Goal: Check status: Check status

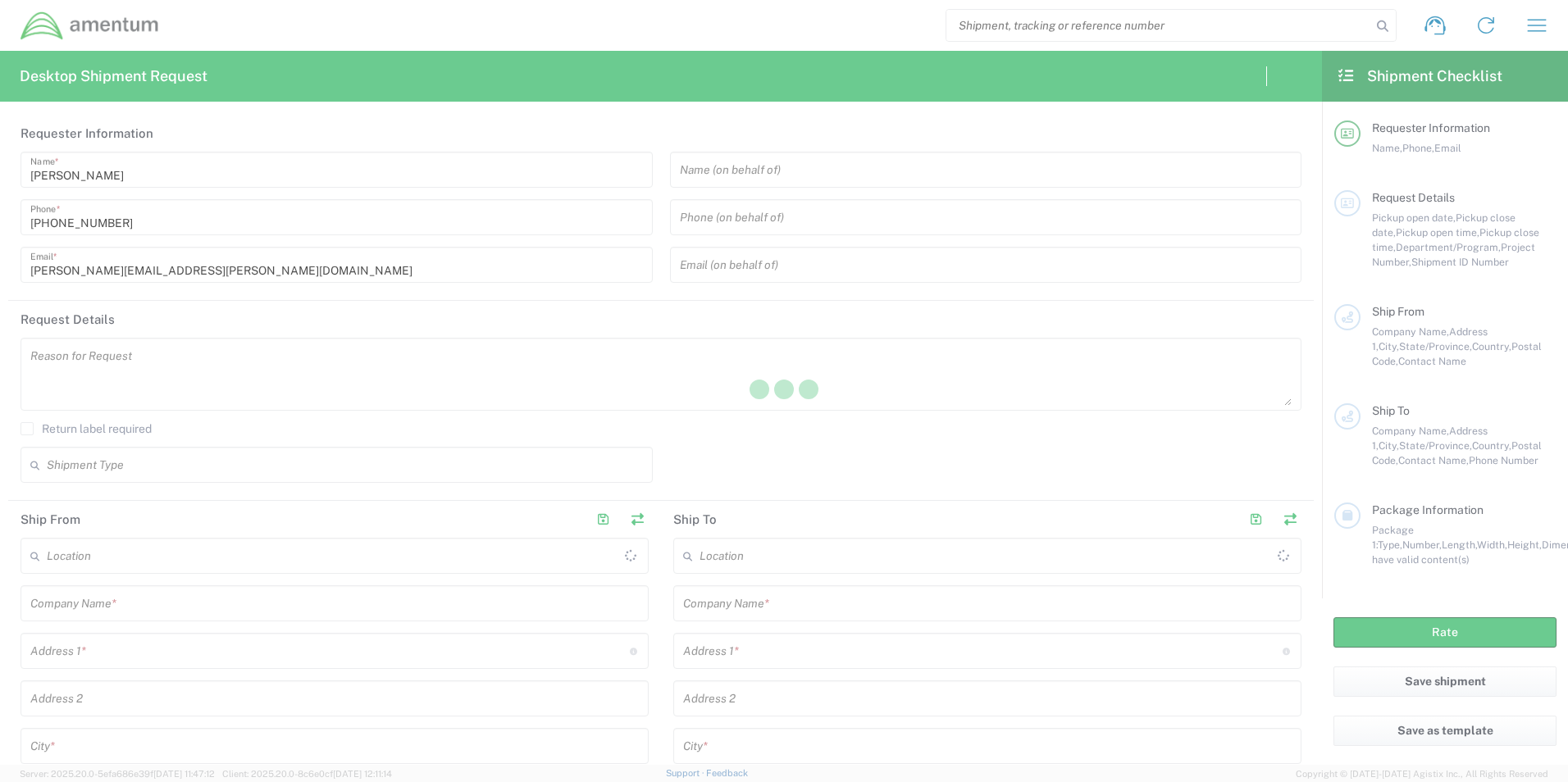
type input "[GEOGRAPHIC_DATA]"
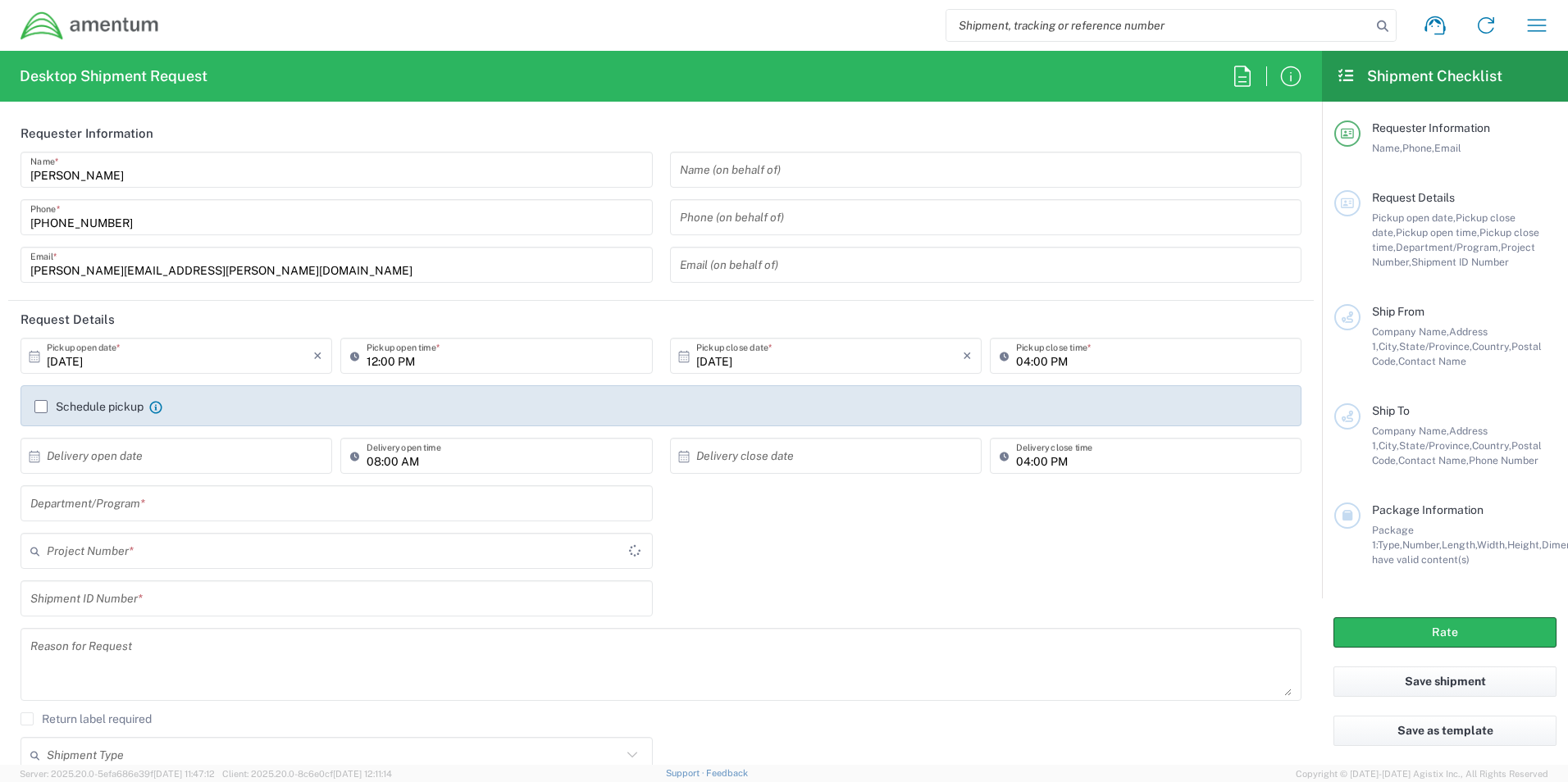
type input "[GEOGRAPHIC_DATA]"
type input "OVHD.100548.OPSXX"
click at [1545, 19] on icon "button" at bounding box center [1537, 25] width 19 height 12
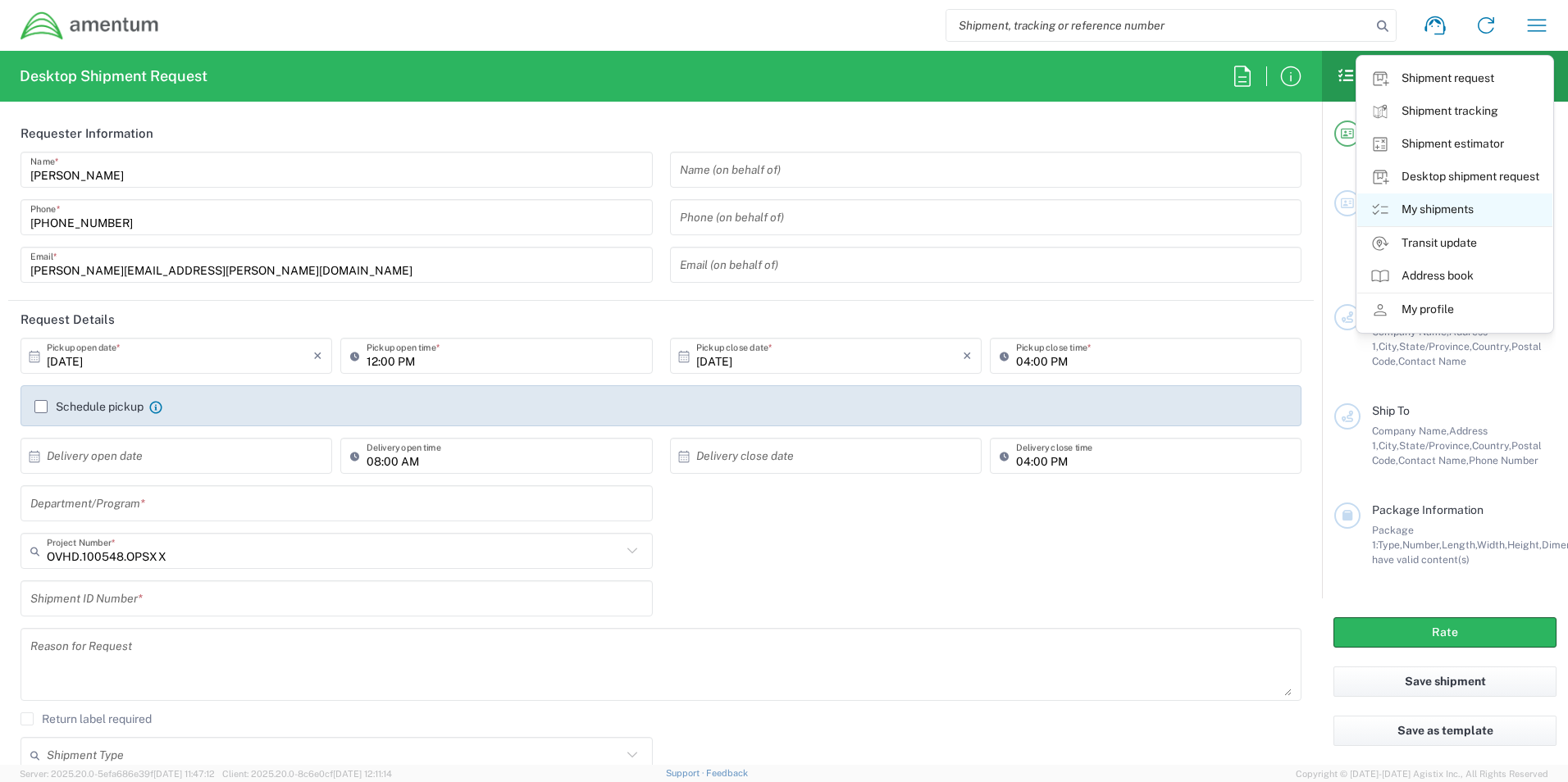
click at [1446, 210] on link "My shipments" at bounding box center [1454, 209] width 195 height 33
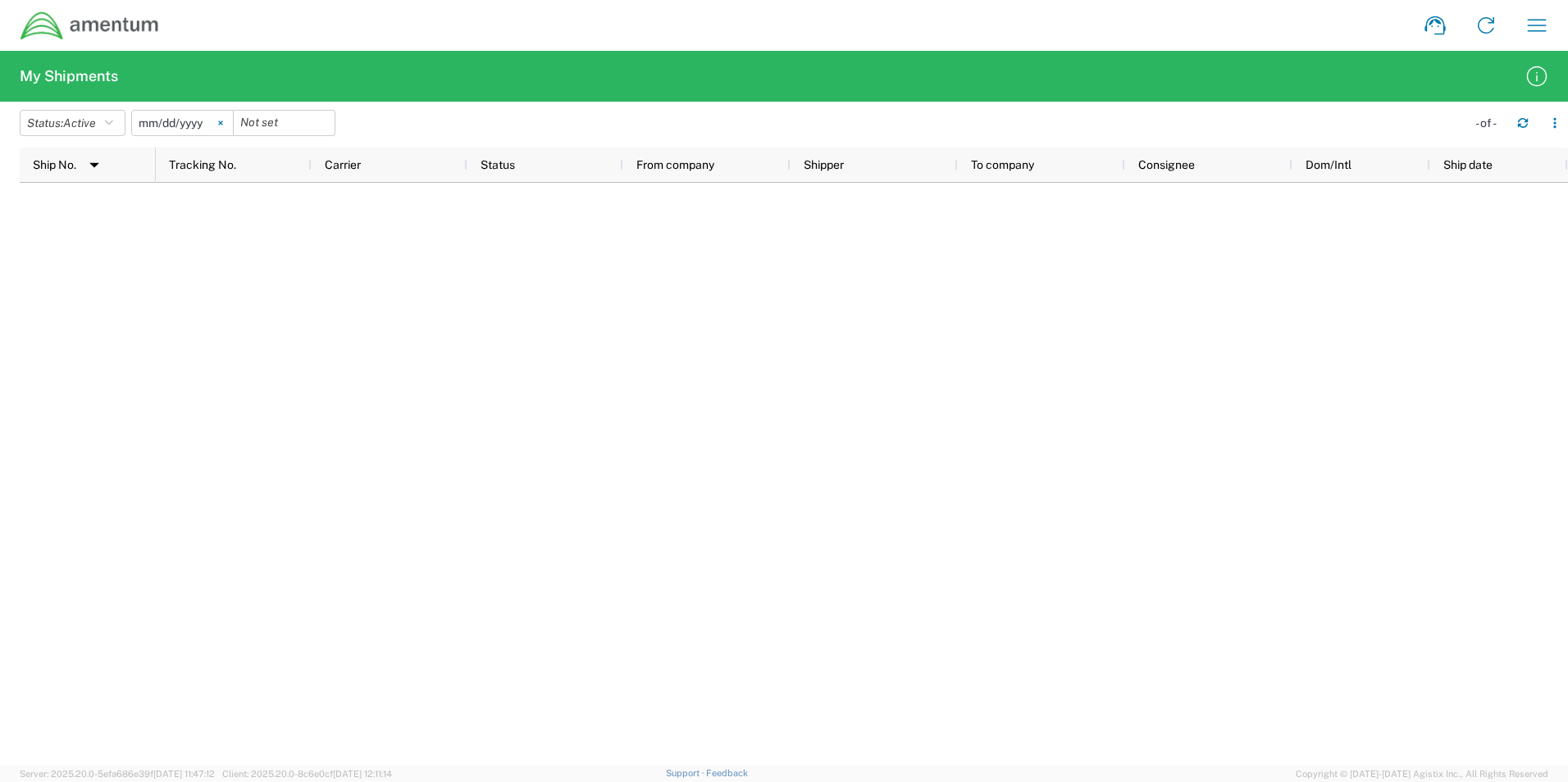
click at [223, 123] on icon at bounding box center [220, 122] width 5 height 5
click at [112, 126] on icon "button" at bounding box center [109, 123] width 9 height 12
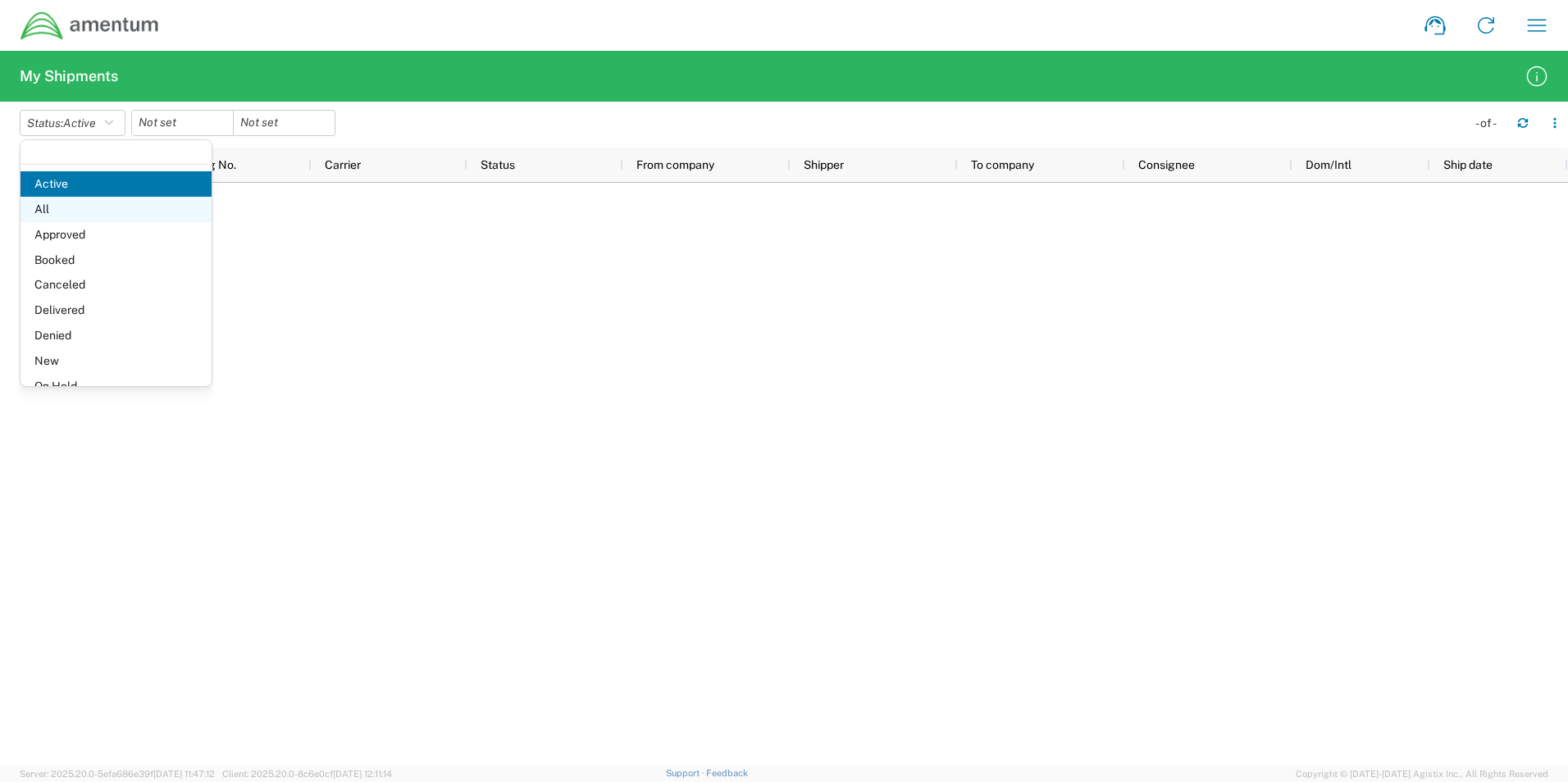
click at [63, 209] on span "All" at bounding box center [115, 209] width 191 height 25
